Goal: Task Accomplishment & Management: Manage account settings

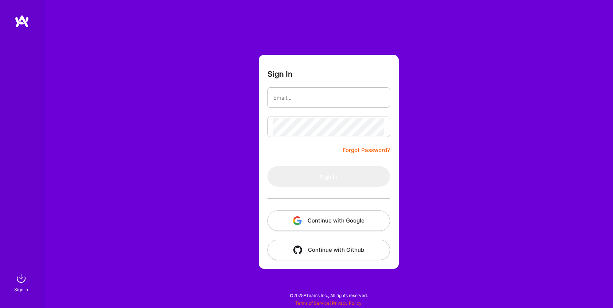
click at [317, 220] on button "Continue with Google" at bounding box center [329, 220] width 123 height 20
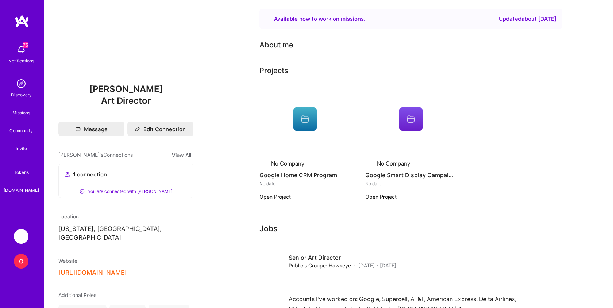
scroll to position [43, 0]
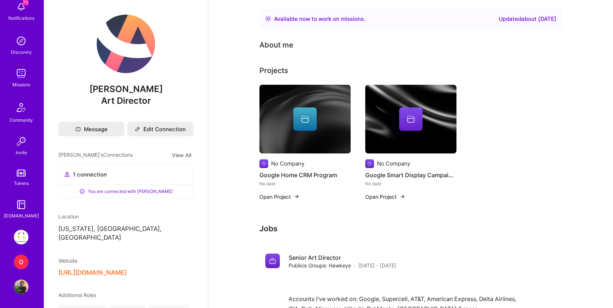
click at [18, 266] on div "O" at bounding box center [21, 261] width 15 height 15
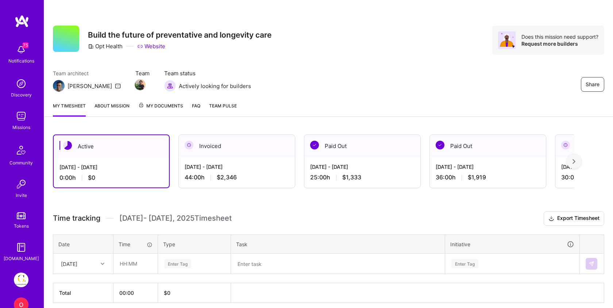
click at [121, 156] on div "Active" at bounding box center [111, 146] width 115 height 22
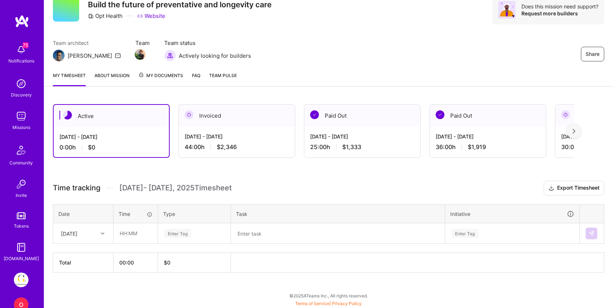
click at [77, 232] on div "[DATE]" at bounding box center [69, 233] width 16 height 8
click at [76, 251] on div "[DATE]" at bounding box center [83, 254] width 59 height 14
click at [134, 233] on input "text" at bounding box center [135, 232] width 43 height 19
type input "04:00"
click at [178, 232] on div "Enter Tag" at bounding box center [177, 232] width 27 height 11
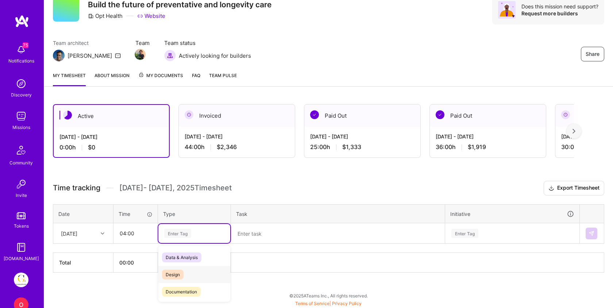
click at [173, 274] on span "Design" at bounding box center [173, 274] width 22 height 10
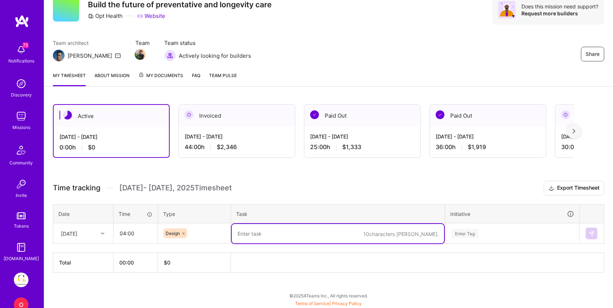
click at [277, 231] on textarea at bounding box center [338, 233] width 212 height 19
type textarea "placeholder"
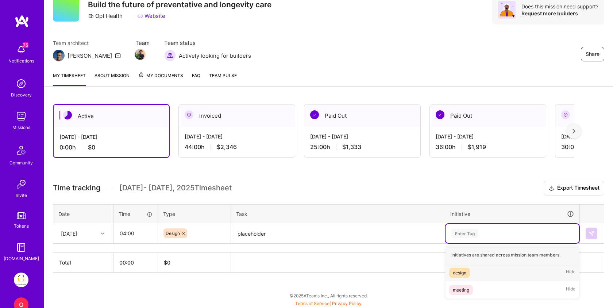
click at [465, 231] on div "Enter Tag" at bounding box center [464, 232] width 27 height 11
click at [465, 269] on div "design" at bounding box center [460, 273] width 14 height 8
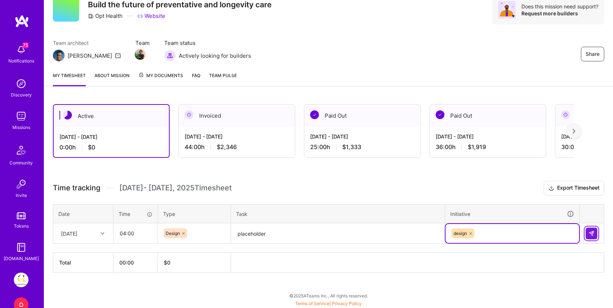
click at [593, 231] on img at bounding box center [592, 233] width 6 height 6
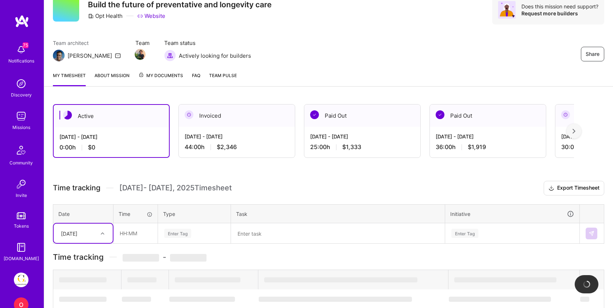
scroll to position [52, 0]
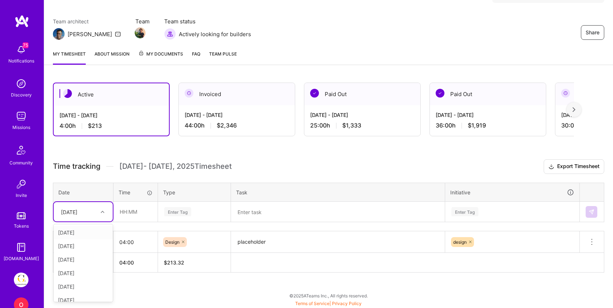
click at [77, 208] on div "[DATE]" at bounding box center [69, 212] width 16 height 8
click at [77, 232] on div "[DATE]" at bounding box center [83, 233] width 59 height 14
click at [136, 211] on input "text" at bounding box center [135, 211] width 43 height 19
type input "04:00"
click at [192, 210] on div "Enter Tag" at bounding box center [195, 211] width 62 height 9
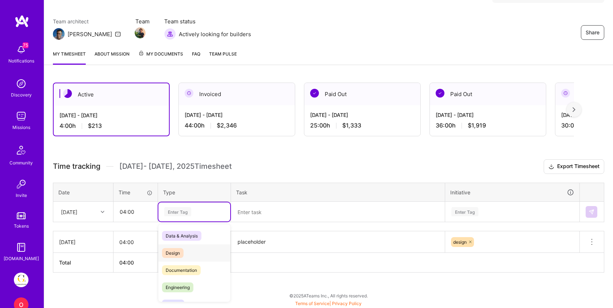
click at [182, 249] on span "Design" at bounding box center [173, 253] width 22 height 10
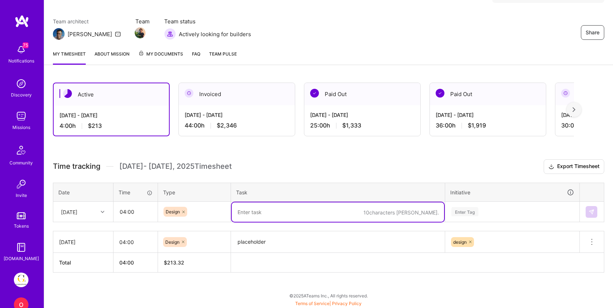
click at [279, 209] on textarea at bounding box center [338, 211] width 212 height 19
paste textarea "placeholder"
type textarea "placeholder"
click at [493, 215] on div "Enter Tag" at bounding box center [512, 211] width 123 height 9
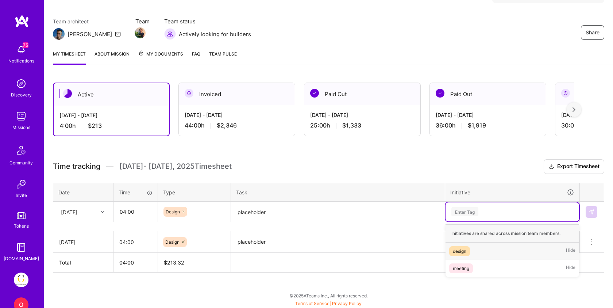
click at [470, 251] on span "design" at bounding box center [459, 251] width 21 height 10
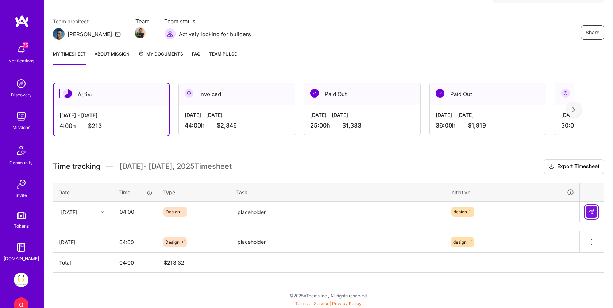
click at [592, 209] on img at bounding box center [592, 212] width 6 height 6
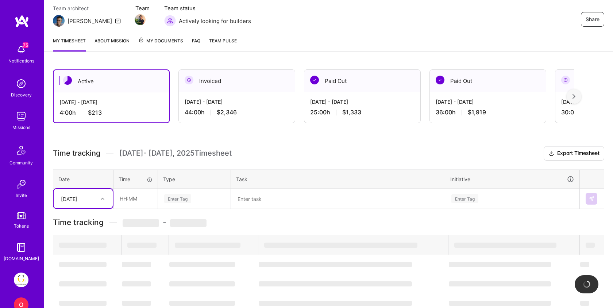
click at [85, 208] on div "option [DATE], selected. Select is focused ,type to refine list, press Down to …" at bounding box center [83, 198] width 59 height 19
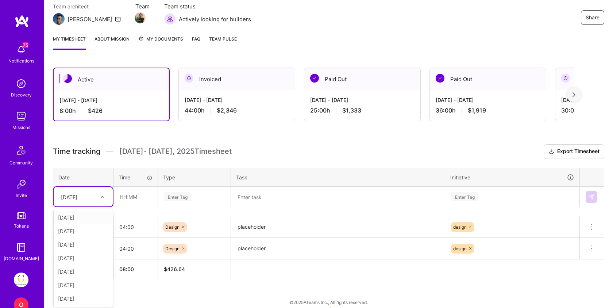
scroll to position [68, 0]
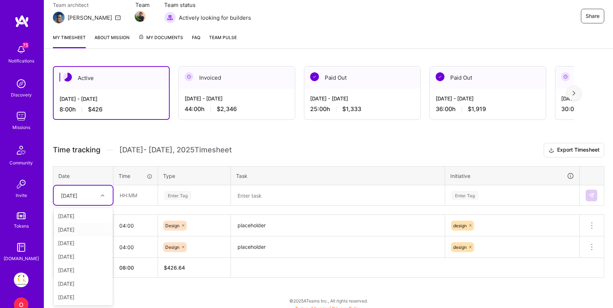
click at [79, 231] on div "[DATE]" at bounding box center [83, 230] width 59 height 14
click at [136, 195] on input "text" at bounding box center [135, 194] width 43 height 19
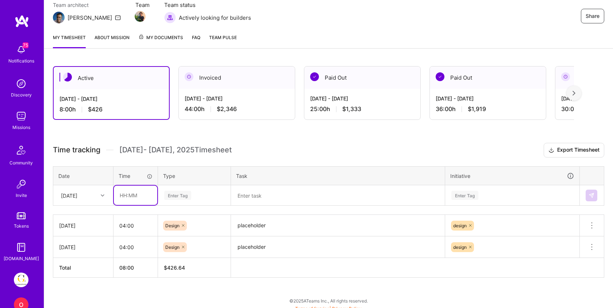
type input "04:00"
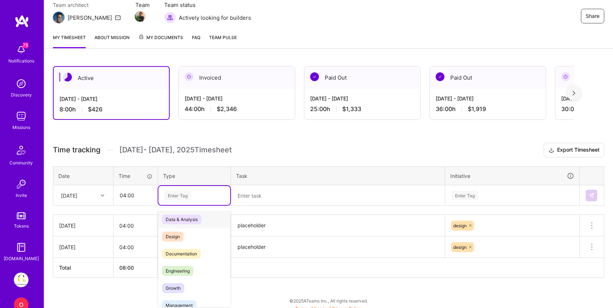
click at [199, 192] on div "Enter Tag" at bounding box center [195, 195] width 62 height 9
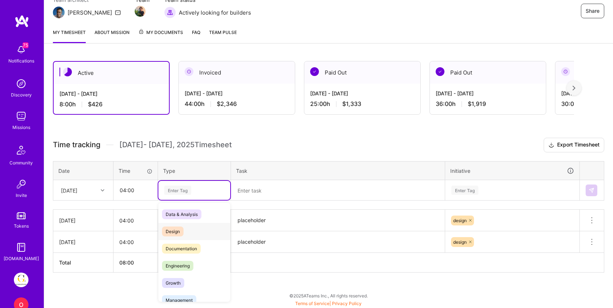
click at [189, 226] on div "Design" at bounding box center [194, 231] width 72 height 17
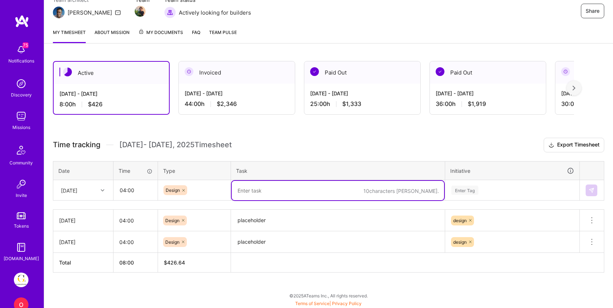
click at [262, 196] on textarea at bounding box center [338, 190] width 212 height 19
paste textarea "placeholder"
type textarea "placeholder"
click at [495, 190] on div "Enter Tag" at bounding box center [512, 189] width 123 height 9
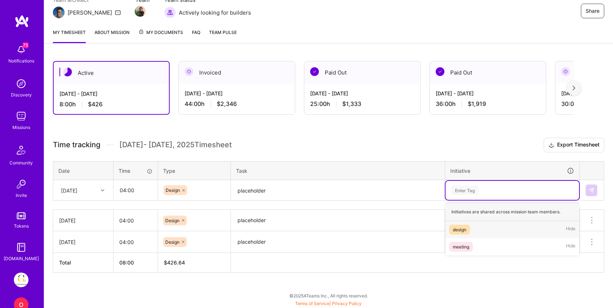
click at [462, 226] on div "design" at bounding box center [460, 230] width 14 height 8
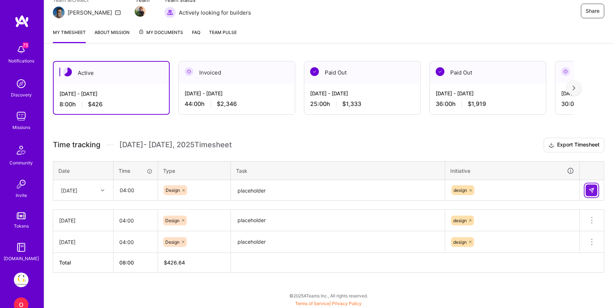
click at [593, 189] on img at bounding box center [592, 190] width 6 height 6
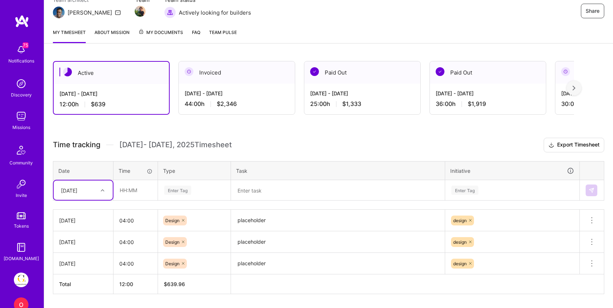
click at [249, 221] on textarea "placeholder" at bounding box center [338, 220] width 212 height 20
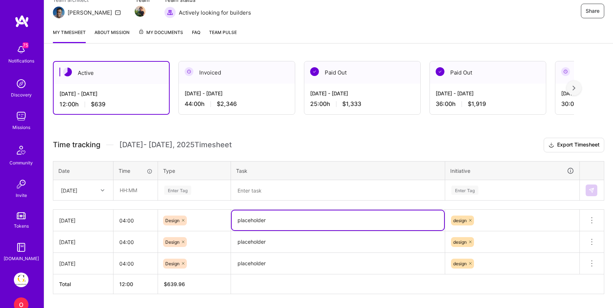
click at [249, 221] on textarea "placeholder" at bounding box center [338, 220] width 212 height 20
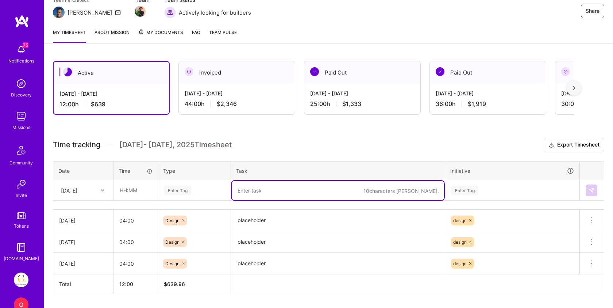
click at [262, 188] on textarea at bounding box center [338, 190] width 212 height 19
paste textarea "placeholder"
type textarea "placeholder"
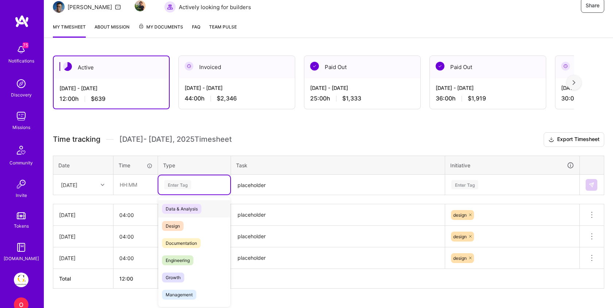
click at [180, 192] on div "Enter Tag" at bounding box center [194, 184] width 72 height 19
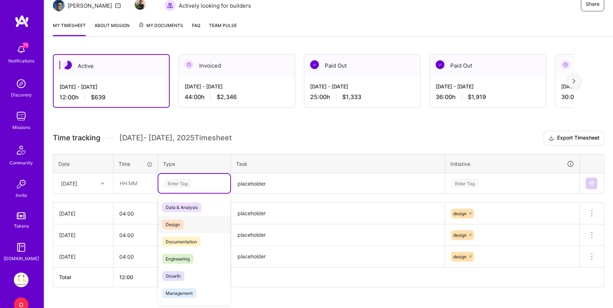
click at [181, 221] on span "Design" at bounding box center [173, 224] width 22 height 10
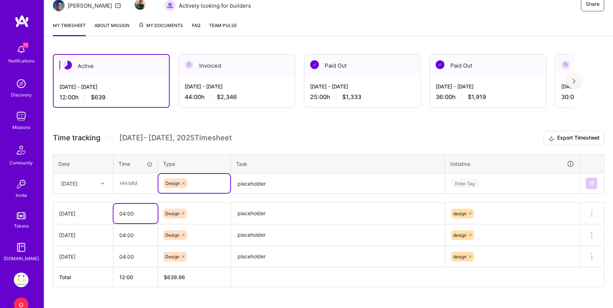
click at [135, 216] on input "04:00" at bounding box center [136, 213] width 44 height 19
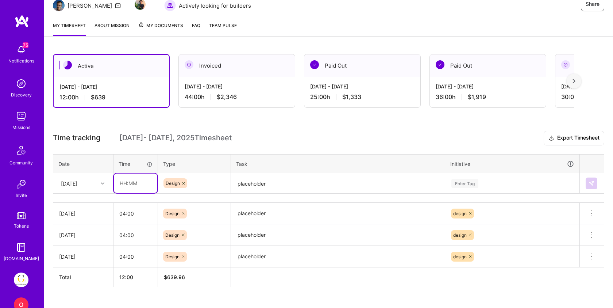
click at [139, 185] on input "text" at bounding box center [135, 182] width 43 height 19
paste input "04:00"
type input "04:00"
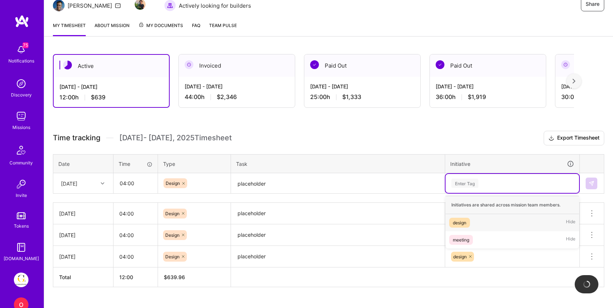
click at [487, 180] on div "Enter Tag" at bounding box center [512, 182] width 123 height 9
click at [462, 222] on div "design" at bounding box center [460, 223] width 14 height 8
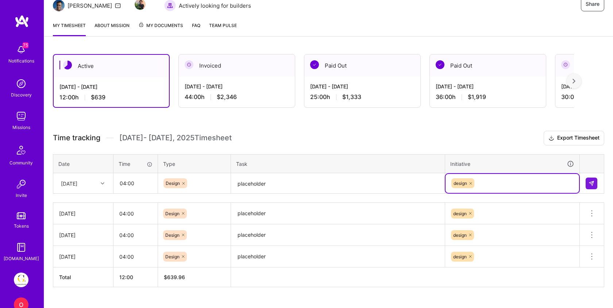
click at [77, 183] on div "[DATE]" at bounding box center [69, 183] width 16 height 8
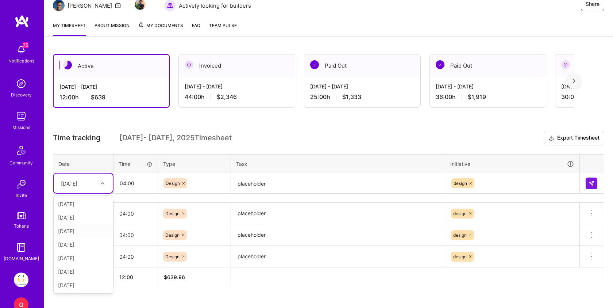
click at [72, 233] on div "[DATE]" at bounding box center [83, 231] width 59 height 14
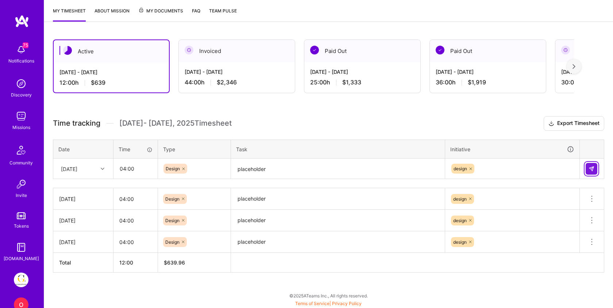
click at [595, 166] on button at bounding box center [592, 169] width 12 height 12
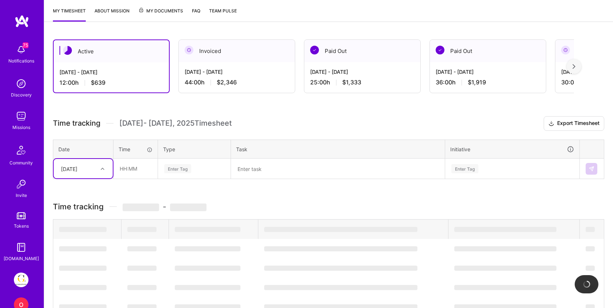
click at [104, 167] on icon at bounding box center [103, 169] width 4 height 4
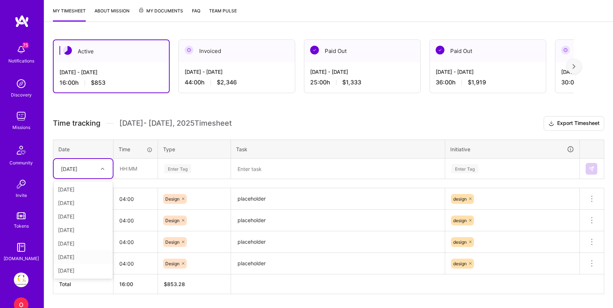
click at [78, 256] on div "[DATE]" at bounding box center [83, 257] width 59 height 14
click at [136, 165] on input "text" at bounding box center [135, 168] width 43 height 19
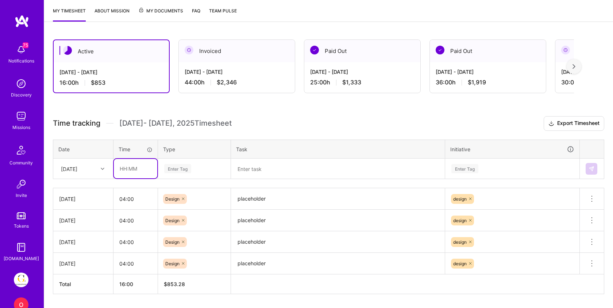
type input "04:00"
click at [189, 161] on div "Enter Tag" at bounding box center [194, 168] width 72 height 19
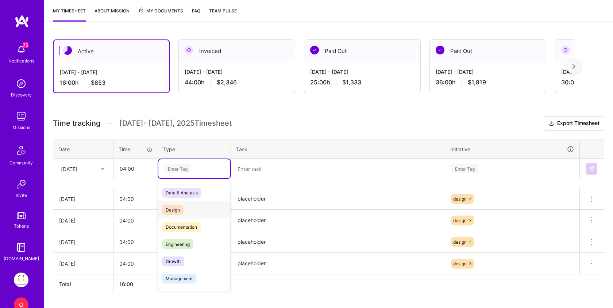
click at [177, 208] on span "Design" at bounding box center [173, 210] width 22 height 10
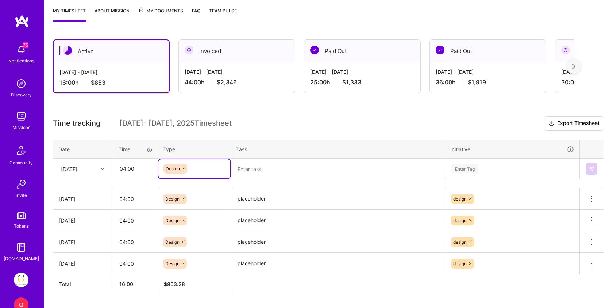
click at [262, 199] on textarea "placeholder" at bounding box center [338, 199] width 212 height 20
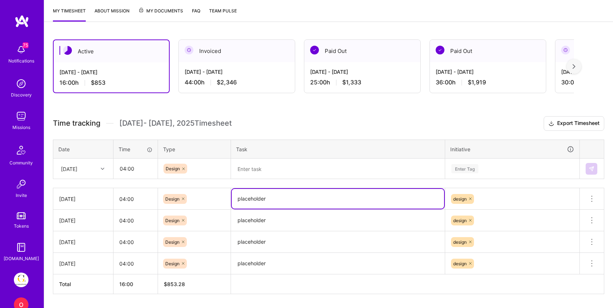
click at [262, 199] on textarea "placeholder" at bounding box center [338, 199] width 212 height 20
click at [268, 162] on textarea at bounding box center [338, 168] width 212 height 19
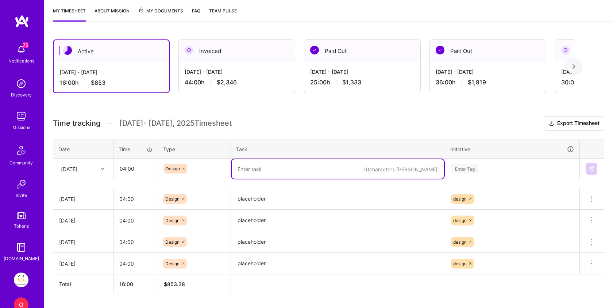
paste textarea "placeholder"
type textarea "placeholder"
click at [473, 166] on div "Enter Tag" at bounding box center [464, 168] width 27 height 11
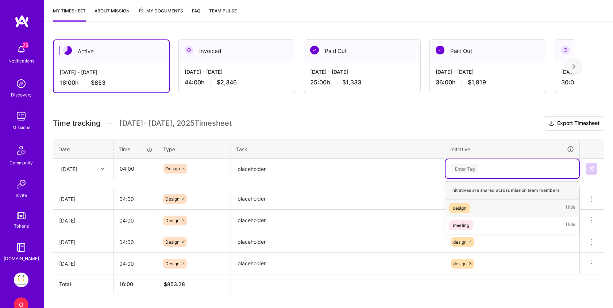
click at [465, 207] on div "design" at bounding box center [460, 208] width 14 height 8
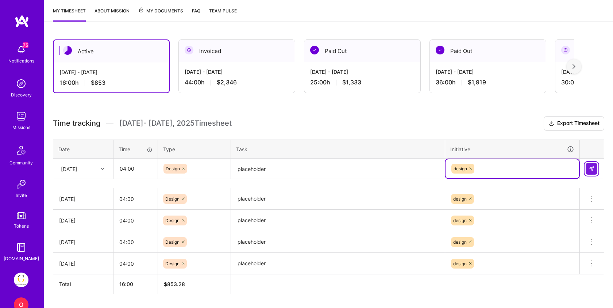
click at [589, 170] on img at bounding box center [592, 169] width 6 height 6
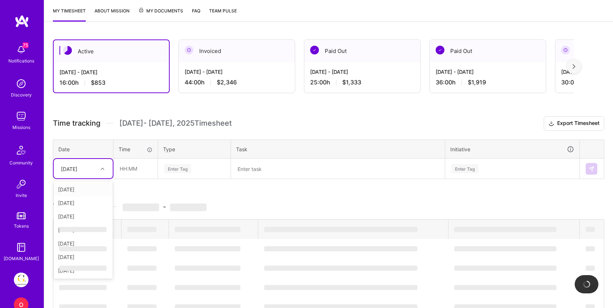
click at [77, 170] on div "[DATE]" at bounding box center [69, 169] width 16 height 8
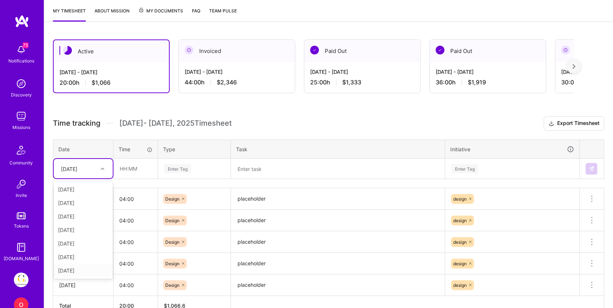
click at [74, 271] on div "[DATE]" at bounding box center [83, 271] width 59 height 14
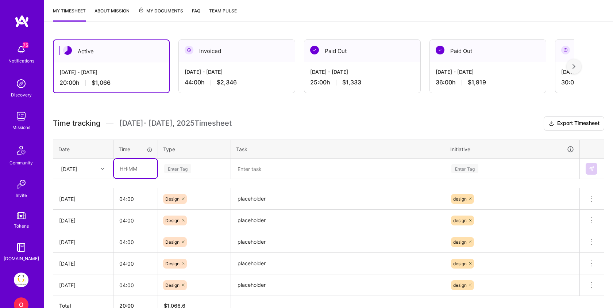
click at [137, 171] on input "text" at bounding box center [135, 168] width 43 height 19
type input "04:00"
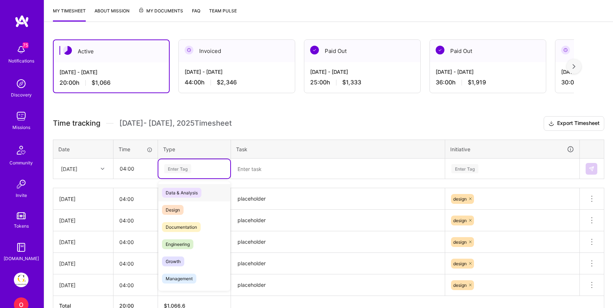
click at [183, 162] on div "Enter Tag" at bounding box center [194, 168] width 72 height 19
click at [182, 207] on span "Design" at bounding box center [173, 210] width 22 height 10
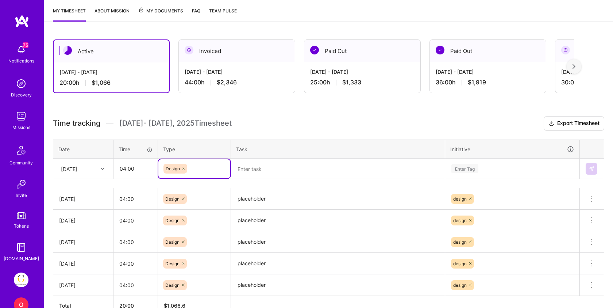
click at [260, 163] on textarea at bounding box center [338, 168] width 212 height 19
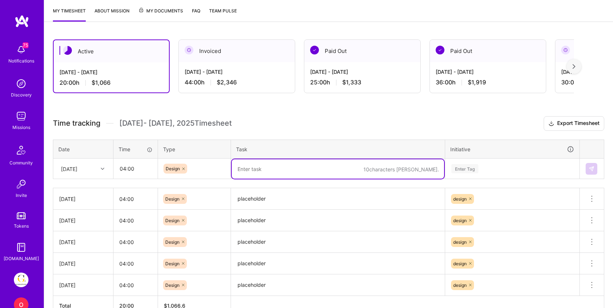
paste textarea "placeholder"
type textarea "placeholder"
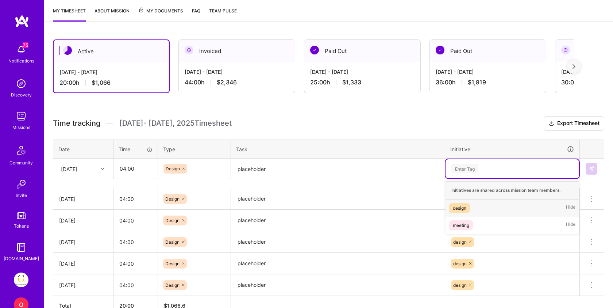
click at [482, 162] on div "Enter Tag" at bounding box center [513, 168] width 134 height 19
click at [458, 211] on span "design" at bounding box center [459, 208] width 21 height 10
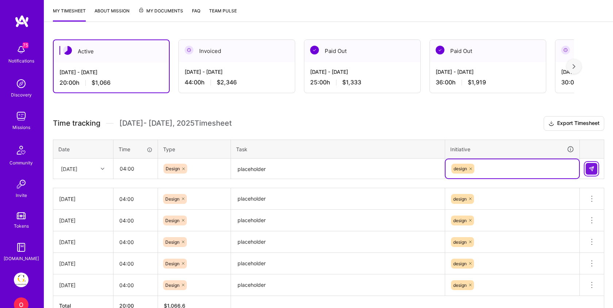
click at [590, 166] on img at bounding box center [592, 169] width 6 height 6
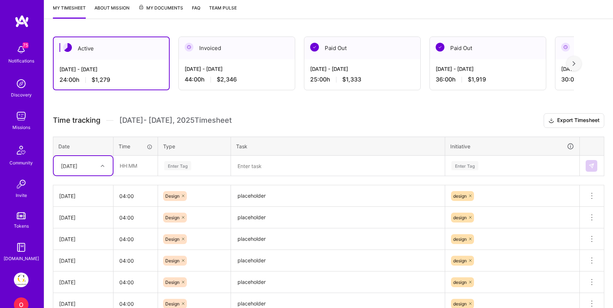
scroll to position [43, 0]
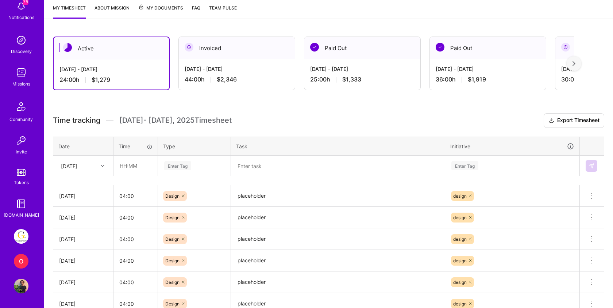
click at [23, 236] on img at bounding box center [21, 236] width 15 height 15
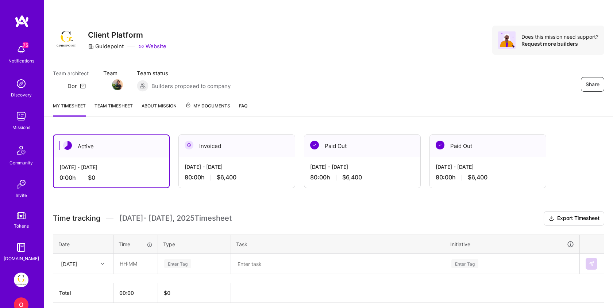
scroll to position [30, 0]
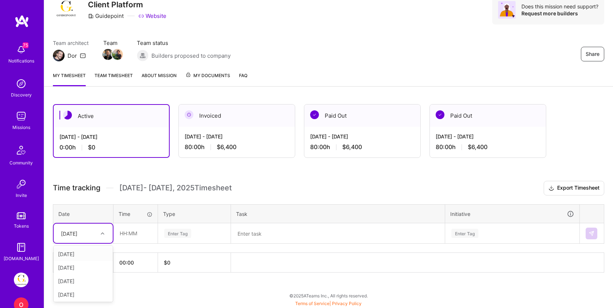
click at [77, 231] on div "[DATE]" at bounding box center [69, 233] width 16 height 8
click at [79, 291] on div "[DATE]" at bounding box center [83, 294] width 59 height 14
click at [135, 230] on input "text" at bounding box center [135, 232] width 43 height 19
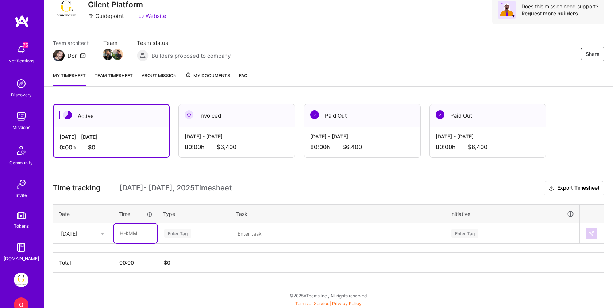
type input "08:00"
click at [184, 231] on div "Enter Tag" at bounding box center [177, 232] width 27 height 11
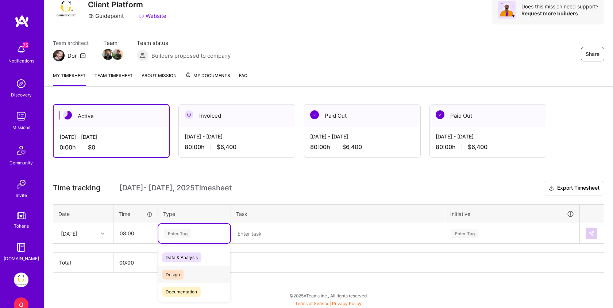
click at [177, 277] on span "Design" at bounding box center [173, 274] width 22 height 10
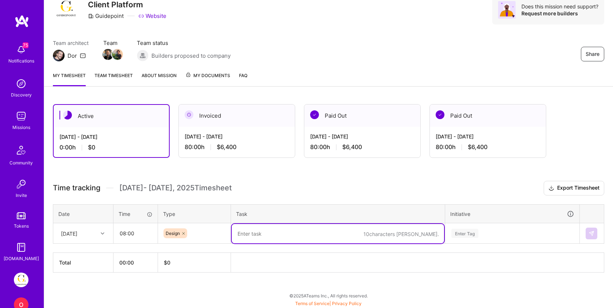
click at [268, 232] on textarea at bounding box center [338, 233] width 212 height 19
paste textarea "placeholder"
type textarea "placeholder"
click at [478, 227] on div "Enter Tag" at bounding box center [513, 233] width 134 height 19
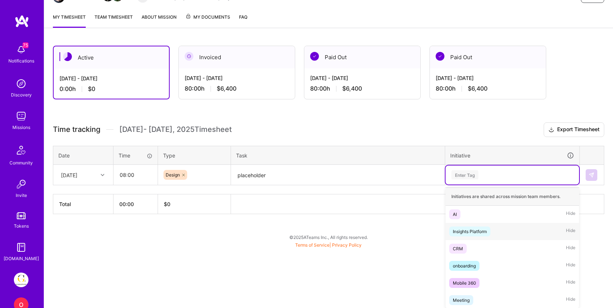
scroll to position [89, 0]
click at [470, 282] on div "Mobile 360" at bounding box center [464, 282] width 23 height 8
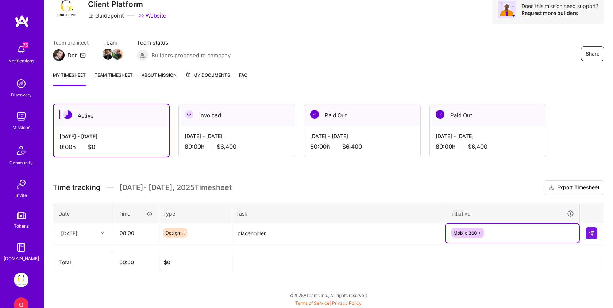
scroll to position [30, 0]
click at [590, 233] on img at bounding box center [592, 233] width 6 height 6
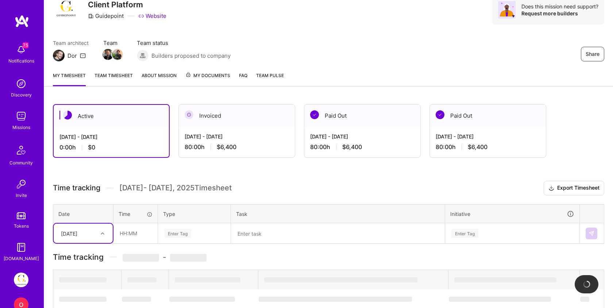
click at [94, 236] on div "option [DATE], selected. Select is focused ,type to refine list, press Down to …" at bounding box center [83, 232] width 59 height 19
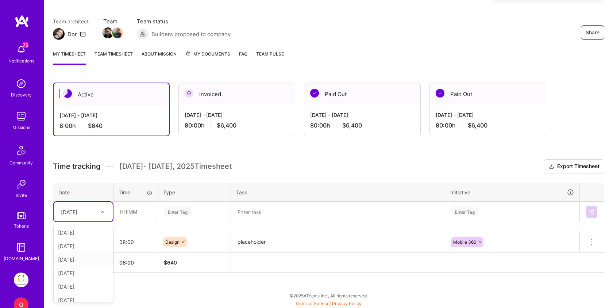
scroll to position [20, 0]
click at [84, 289] on div "[DATE]" at bounding box center [83, 294] width 59 height 14
click at [139, 211] on input "text" at bounding box center [135, 211] width 43 height 19
type input "08:00"
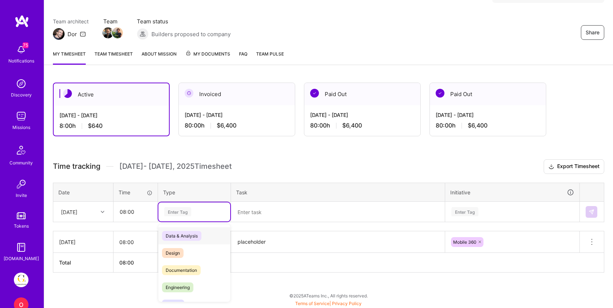
click at [186, 209] on div "Enter Tag" at bounding box center [177, 211] width 27 height 11
click at [183, 250] on span "Design" at bounding box center [173, 253] width 22 height 10
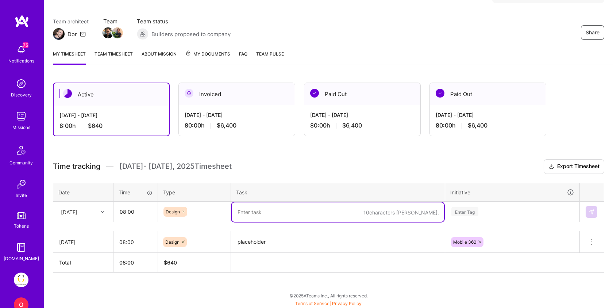
click at [262, 213] on textarea at bounding box center [338, 211] width 212 height 19
paste textarea "placeholder"
type textarea "placeholder"
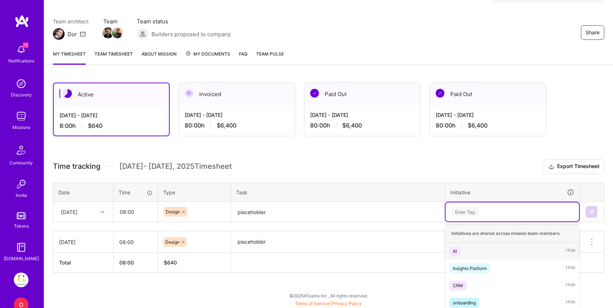
click at [483, 213] on div "option Mobile 360, selected. option AI focused, 1 of 6. 6 results available. Us…" at bounding box center [513, 211] width 134 height 19
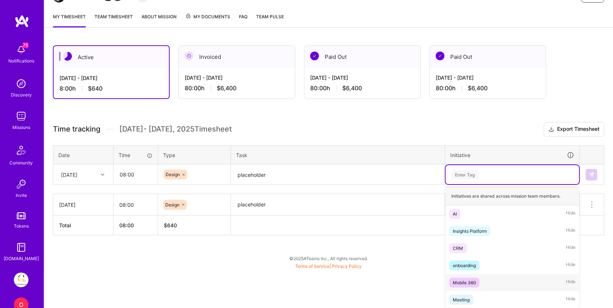
click at [462, 280] on div "Mobile 360" at bounding box center [464, 282] width 23 height 8
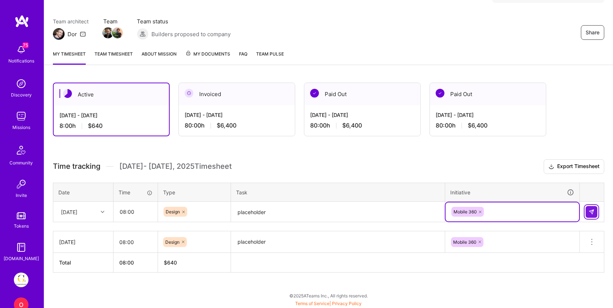
click at [594, 211] on img at bounding box center [592, 212] width 6 height 6
